Goal: Information Seeking & Learning: Learn about a topic

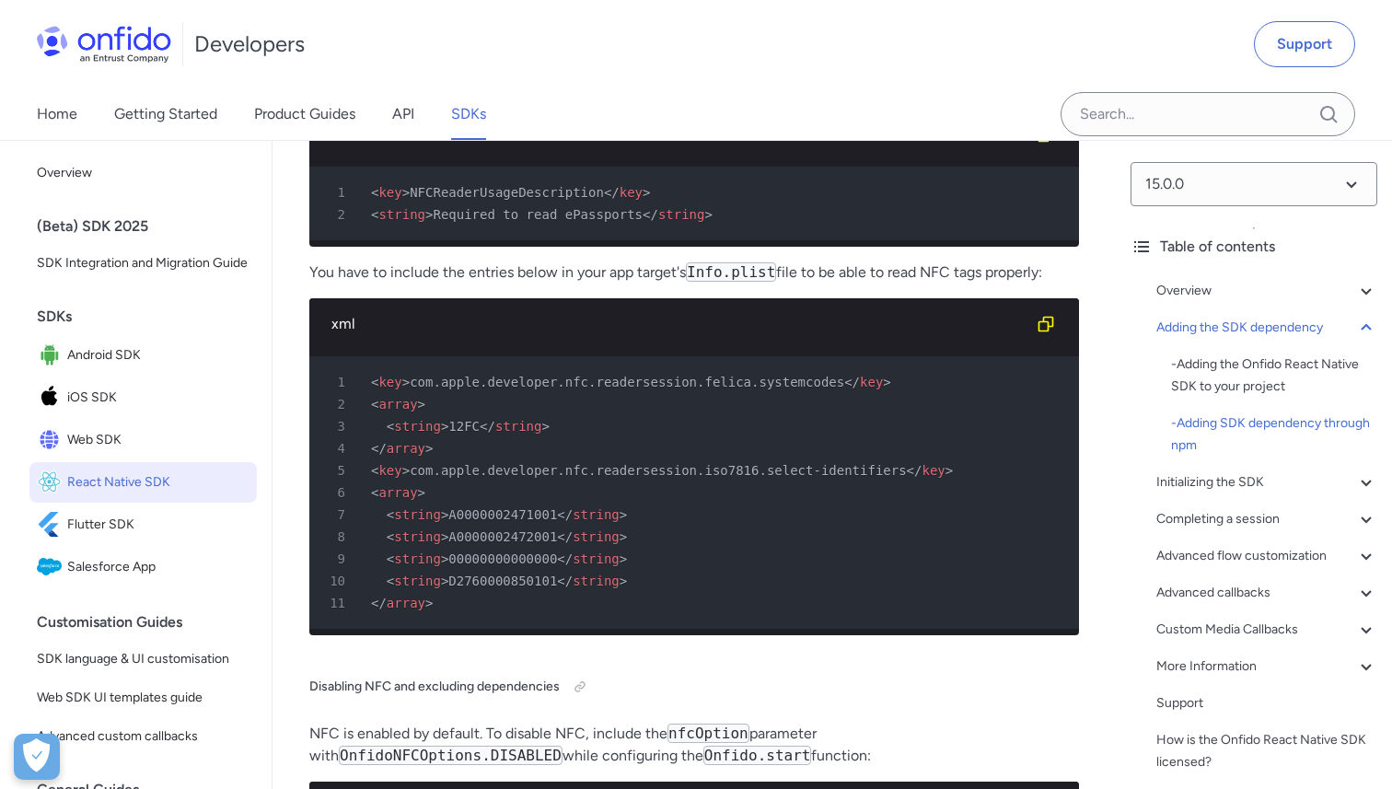
scroll to position [5052, 0]
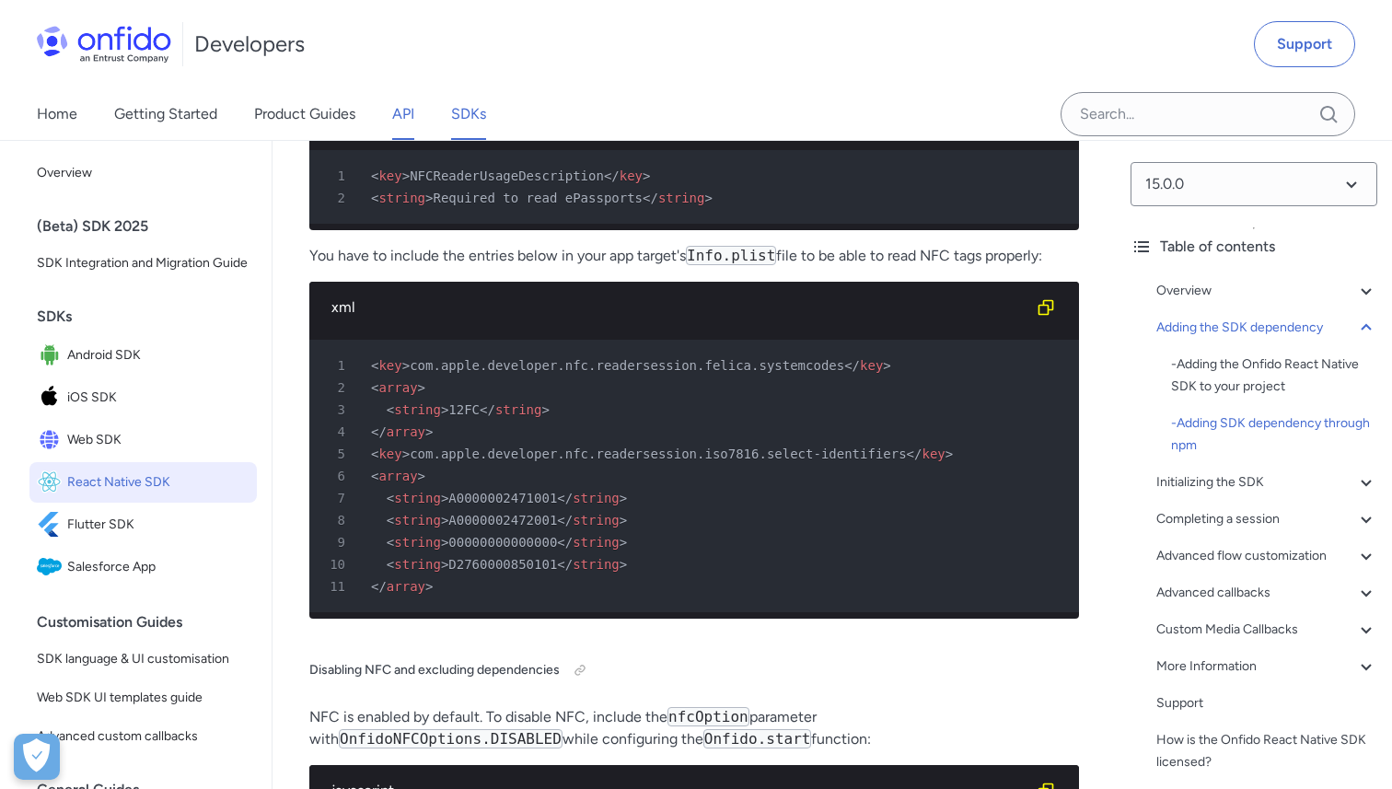
click at [412, 122] on link "API" at bounding box center [403, 114] width 22 height 52
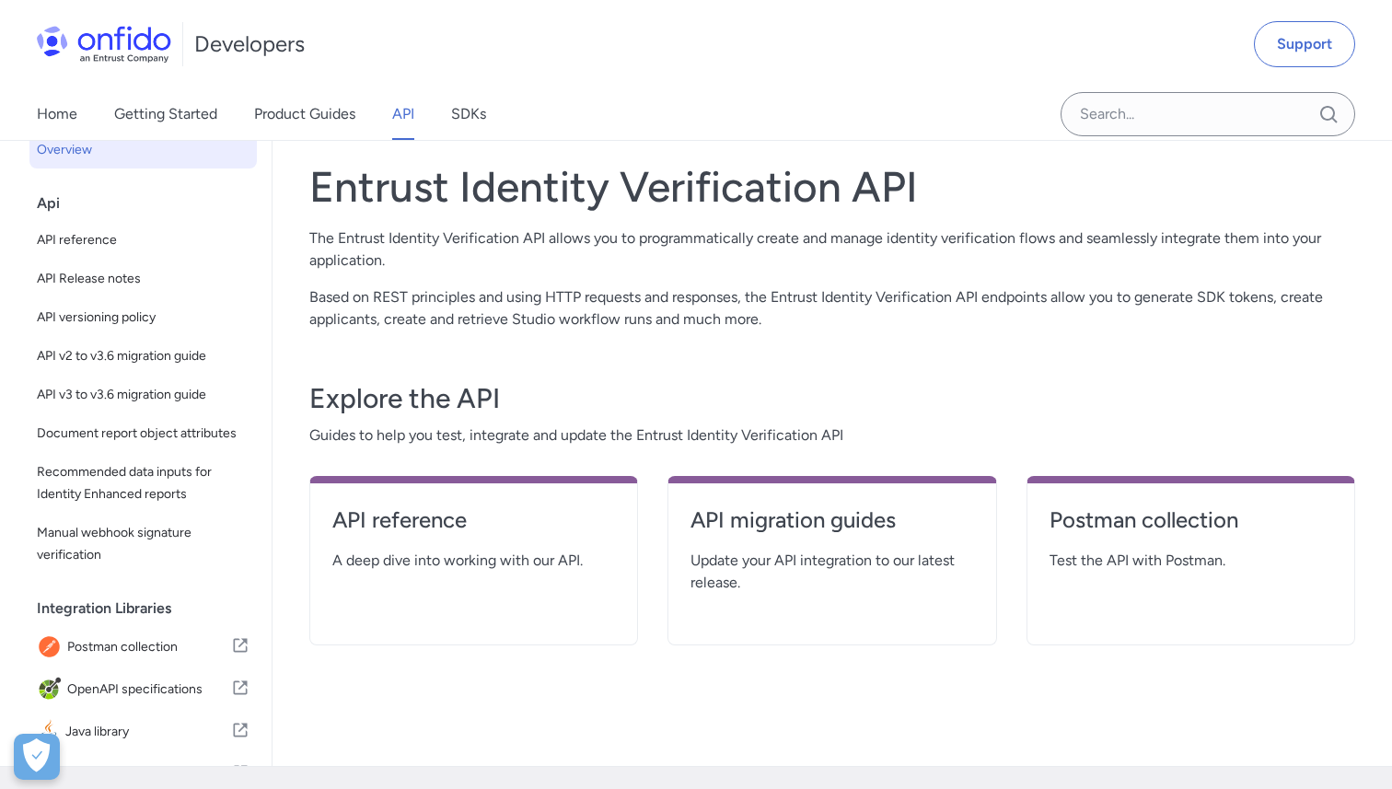
scroll to position [82, 0]
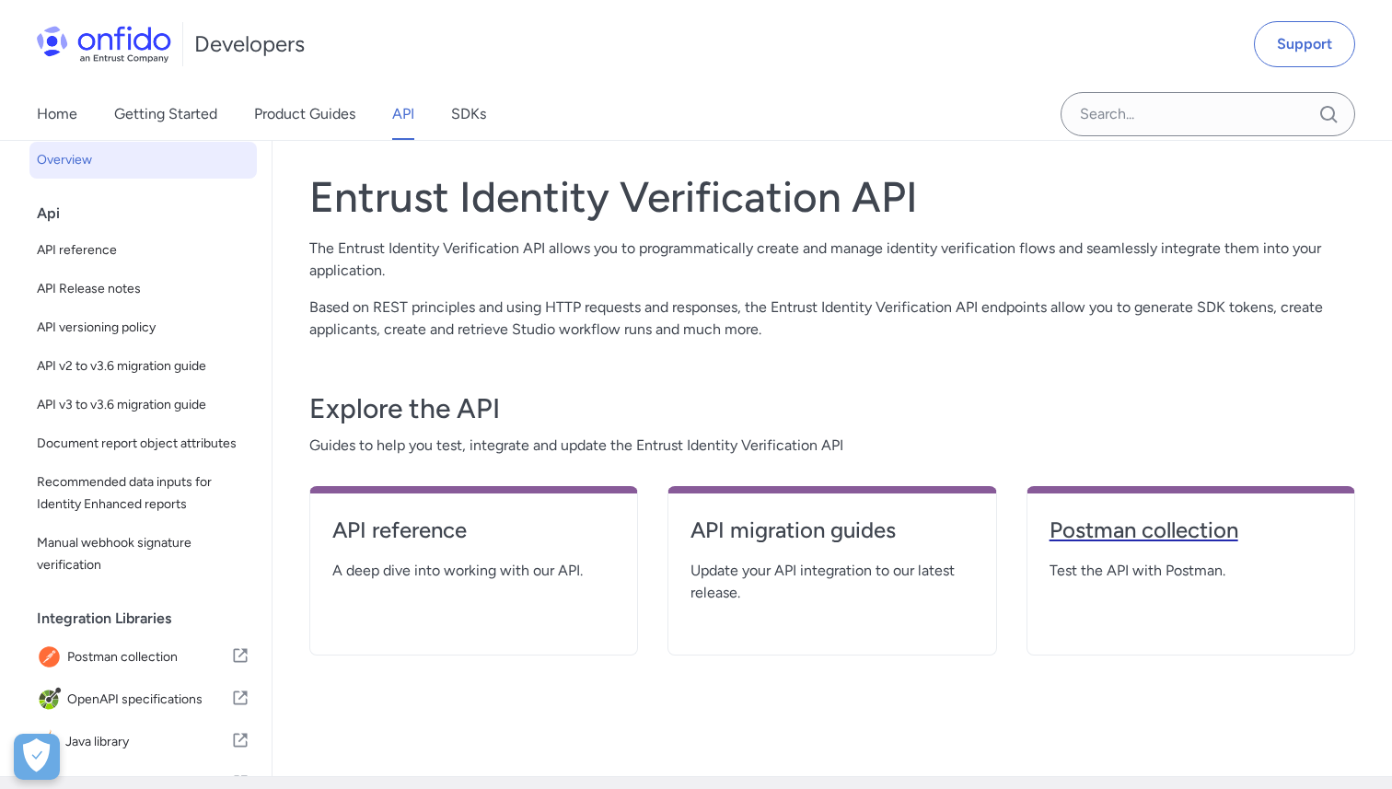
click at [1134, 535] on h4 "Postman collection" at bounding box center [1191, 530] width 283 height 29
